Goal: Find specific page/section: Find specific page/section

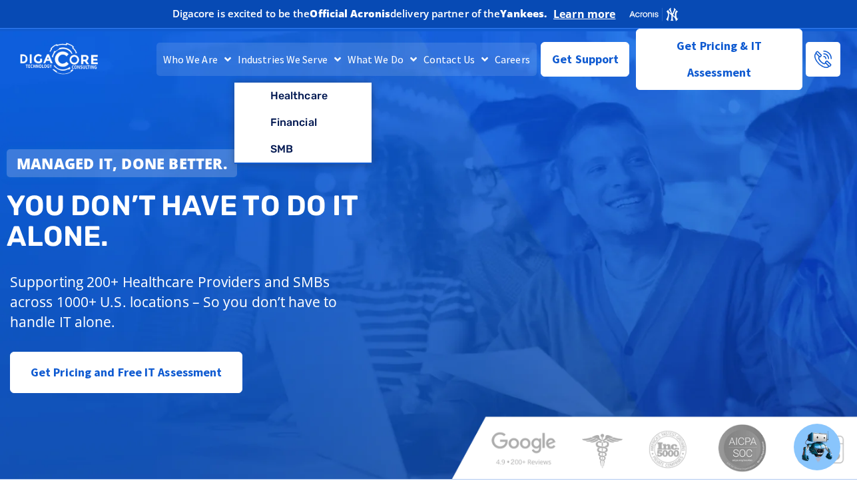
click at [502, 63] on link "Careers" at bounding box center [512, 59] width 42 height 33
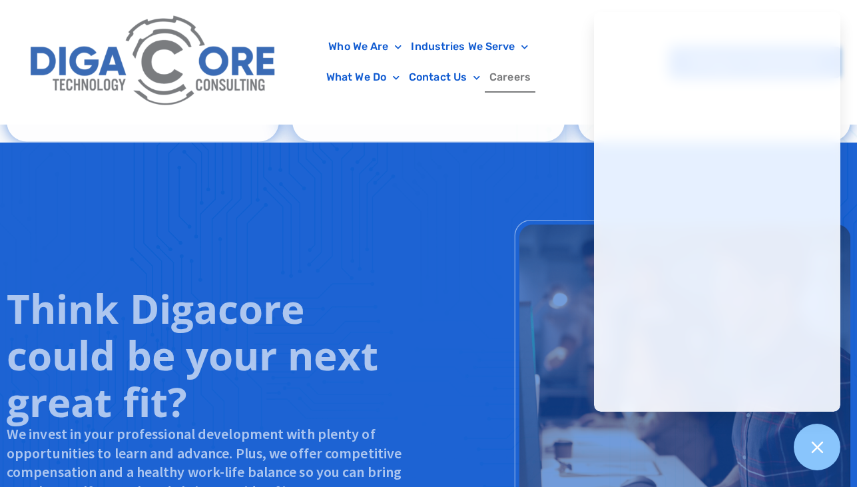
scroll to position [1039, 0]
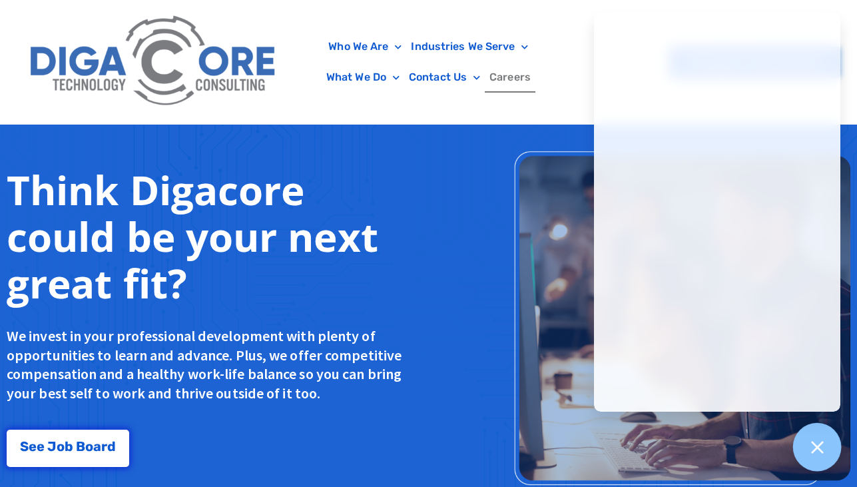
click at [808, 444] on icon at bounding box center [816, 446] width 17 height 17
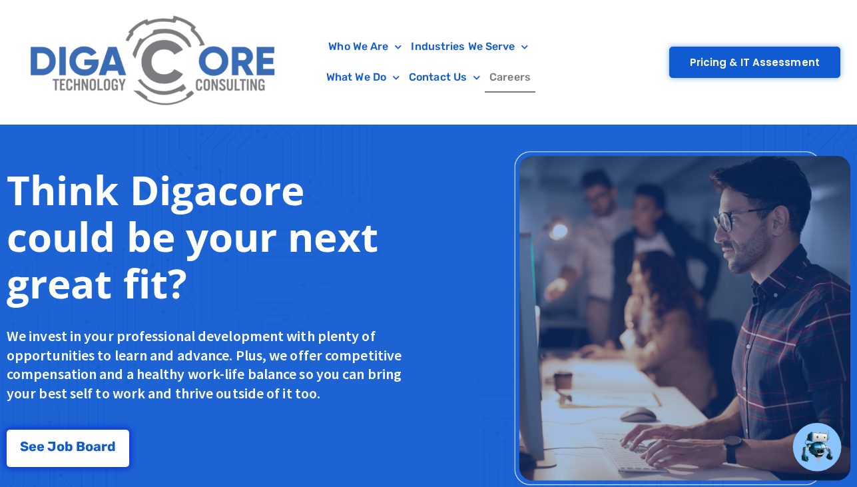
click at [504, 88] on link "Careers" at bounding box center [510, 77] width 51 height 31
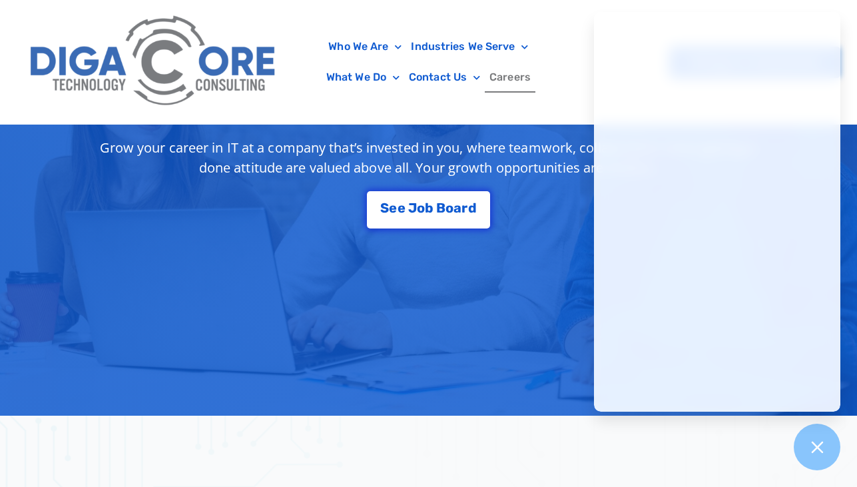
scroll to position [280, 0]
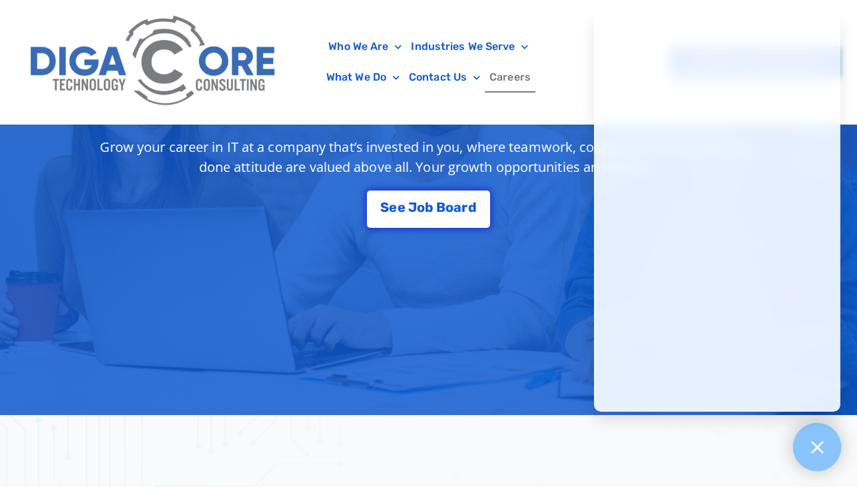
click at [819, 441] on icon at bounding box center [816, 446] width 17 height 17
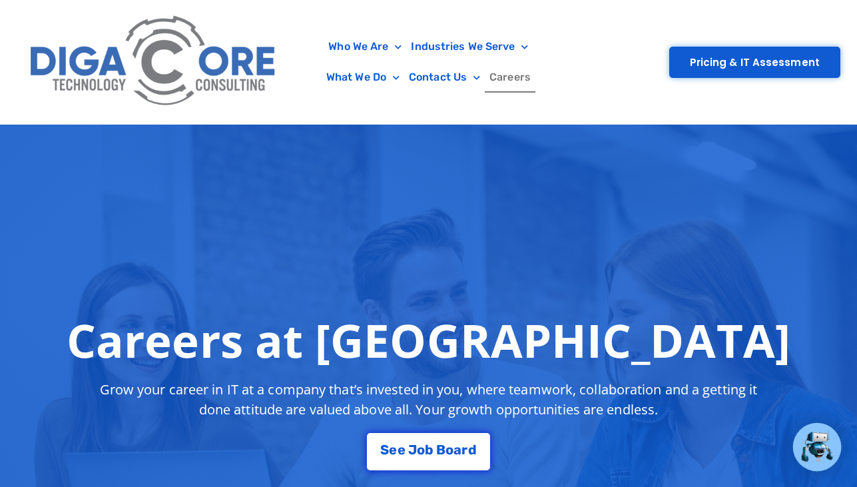
scroll to position [0, 0]
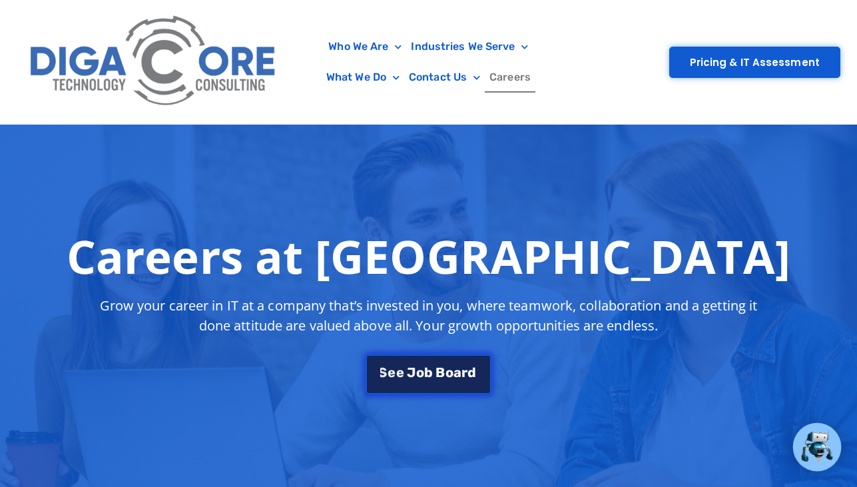
click at [396, 380] on link "S e e J o b B o a r d" at bounding box center [428, 374] width 125 height 40
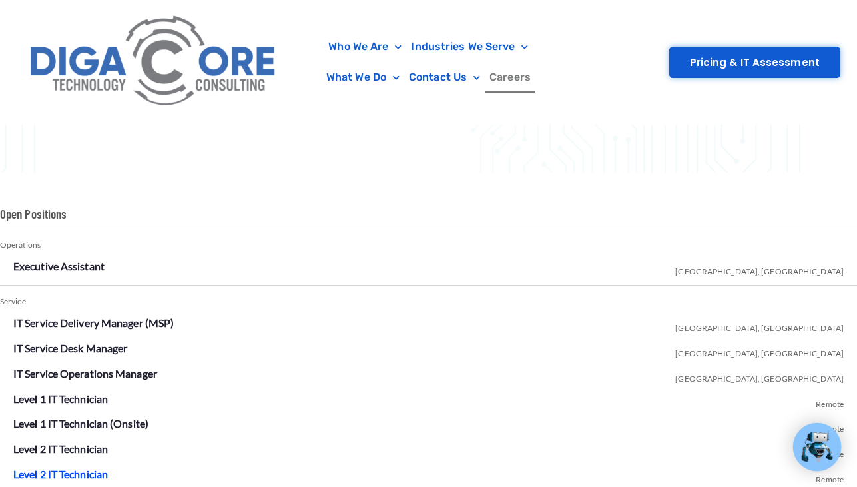
scroll to position [2161, 0]
